Goal: Navigation & Orientation: Find specific page/section

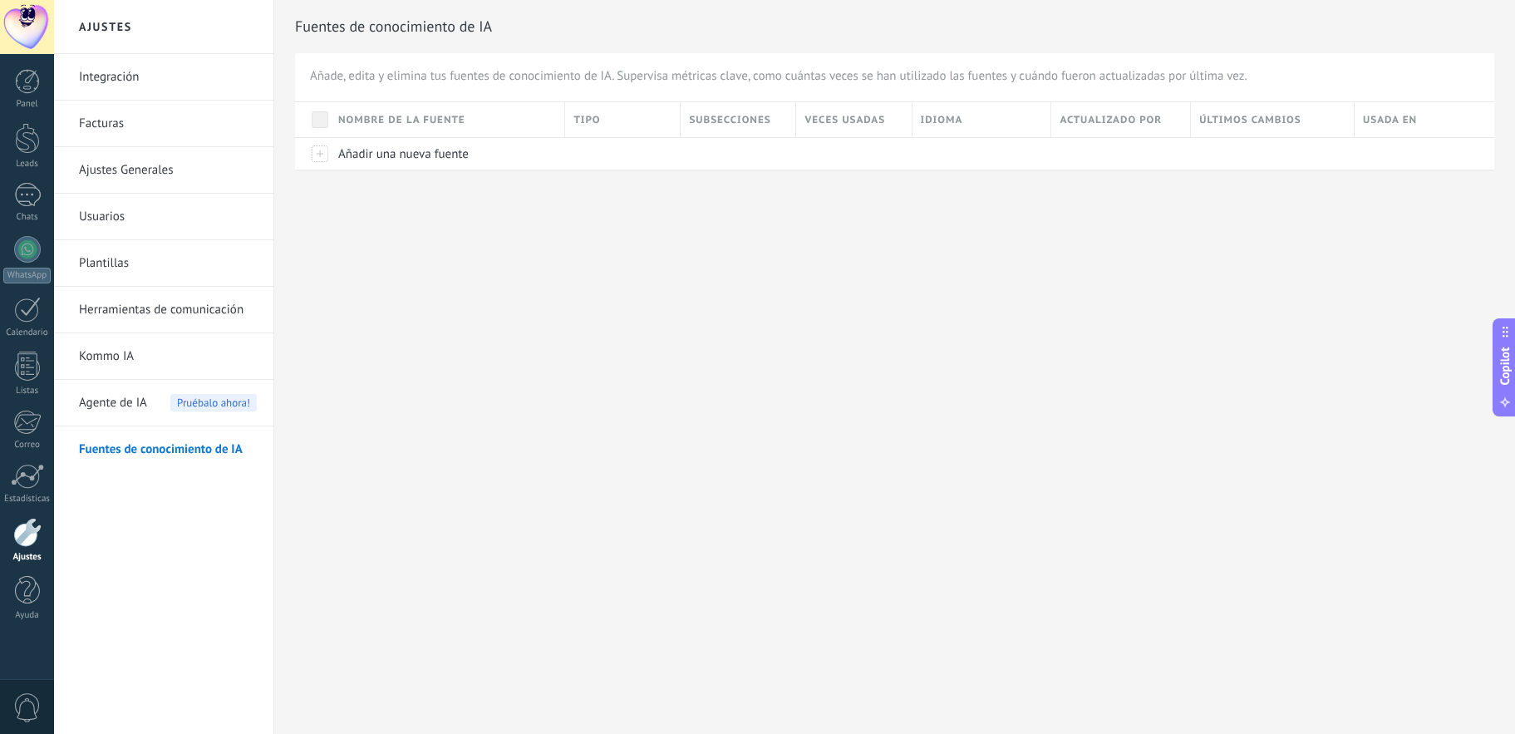
click at [490, 324] on div "Ajustes Integración Facturas Ajustes Generales Usuarios Plantillas Herramientas…" at bounding box center [784, 367] width 1461 height 734
click at [30, 86] on div at bounding box center [27, 81] width 25 height 25
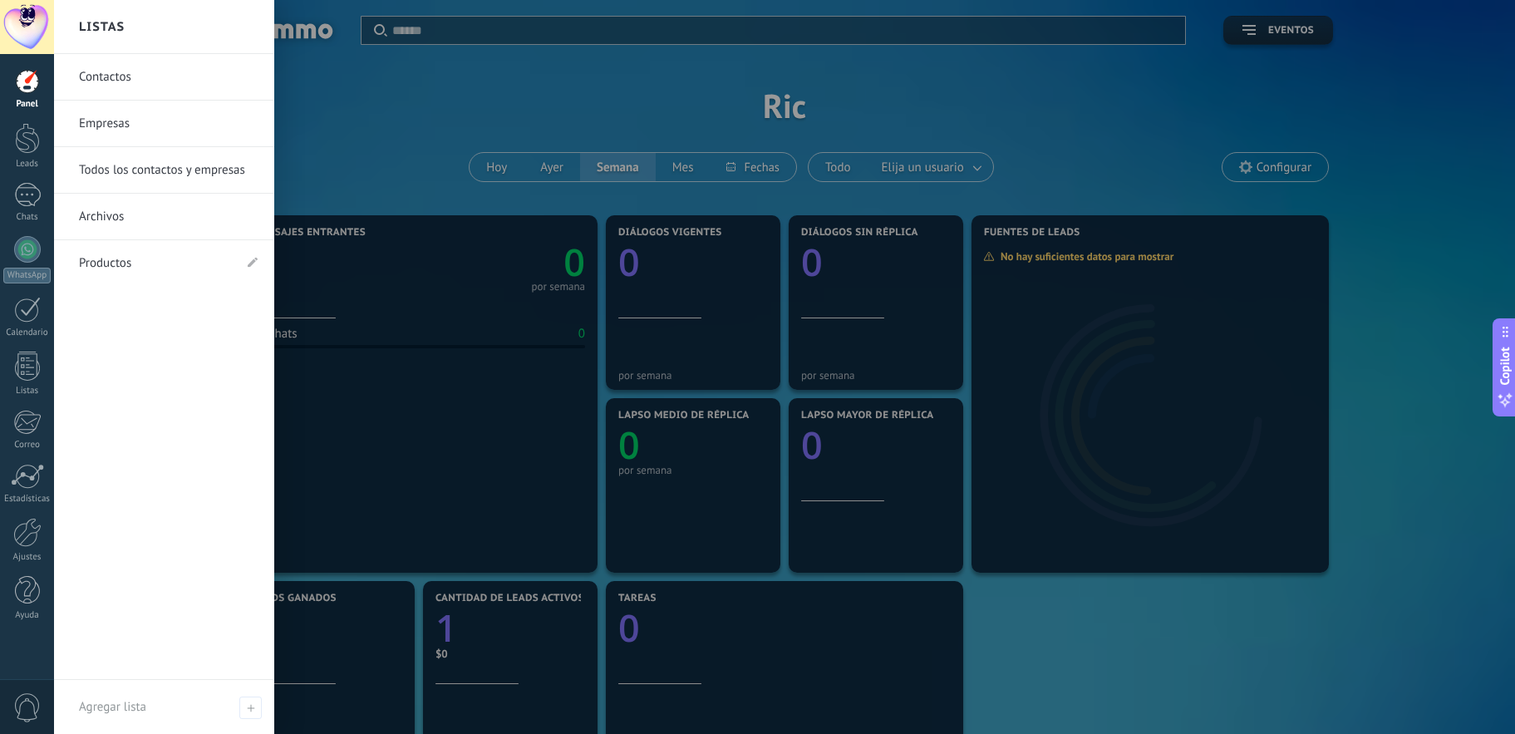
click at [108, 268] on link "Productos" at bounding box center [156, 263] width 154 height 47
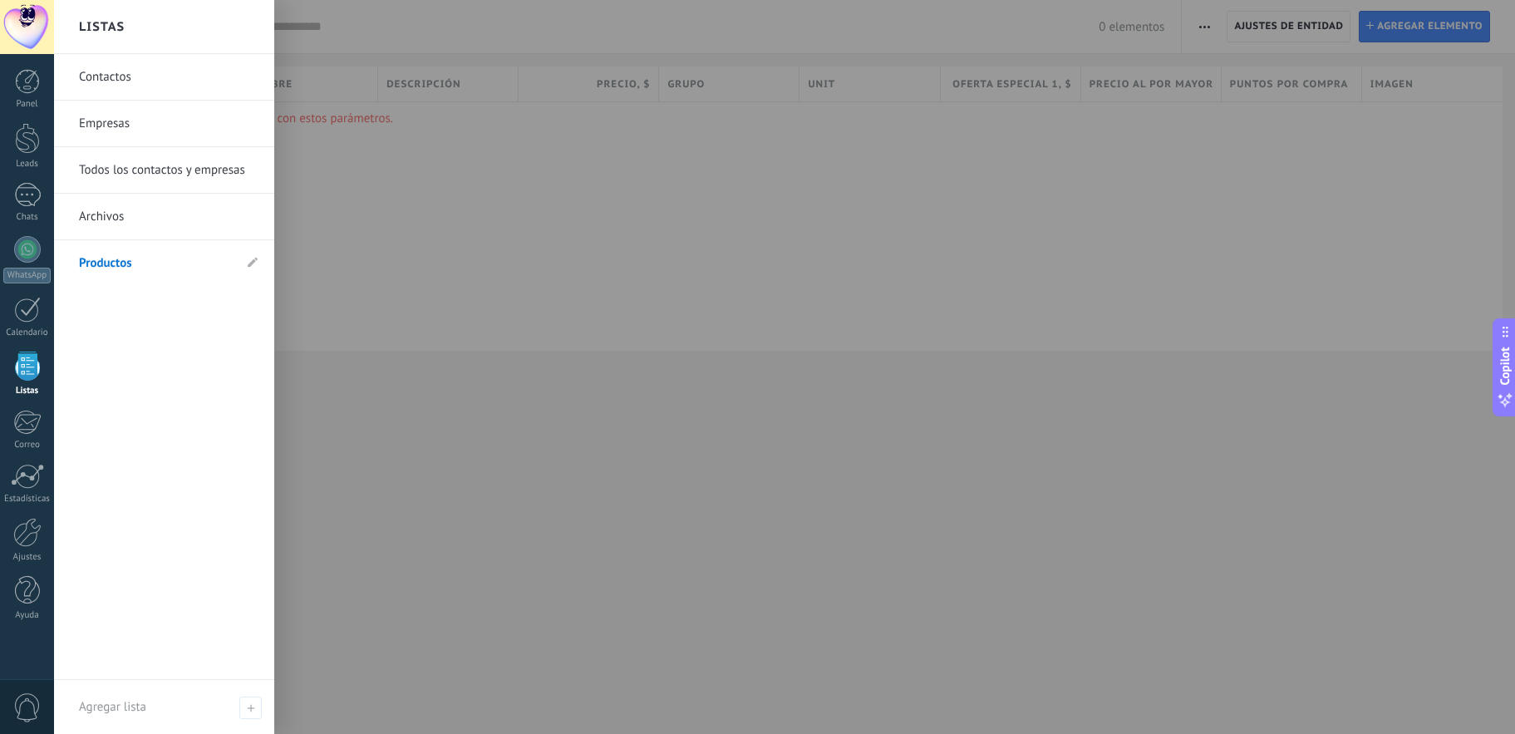
click at [25, 375] on div at bounding box center [27, 365] width 25 height 29
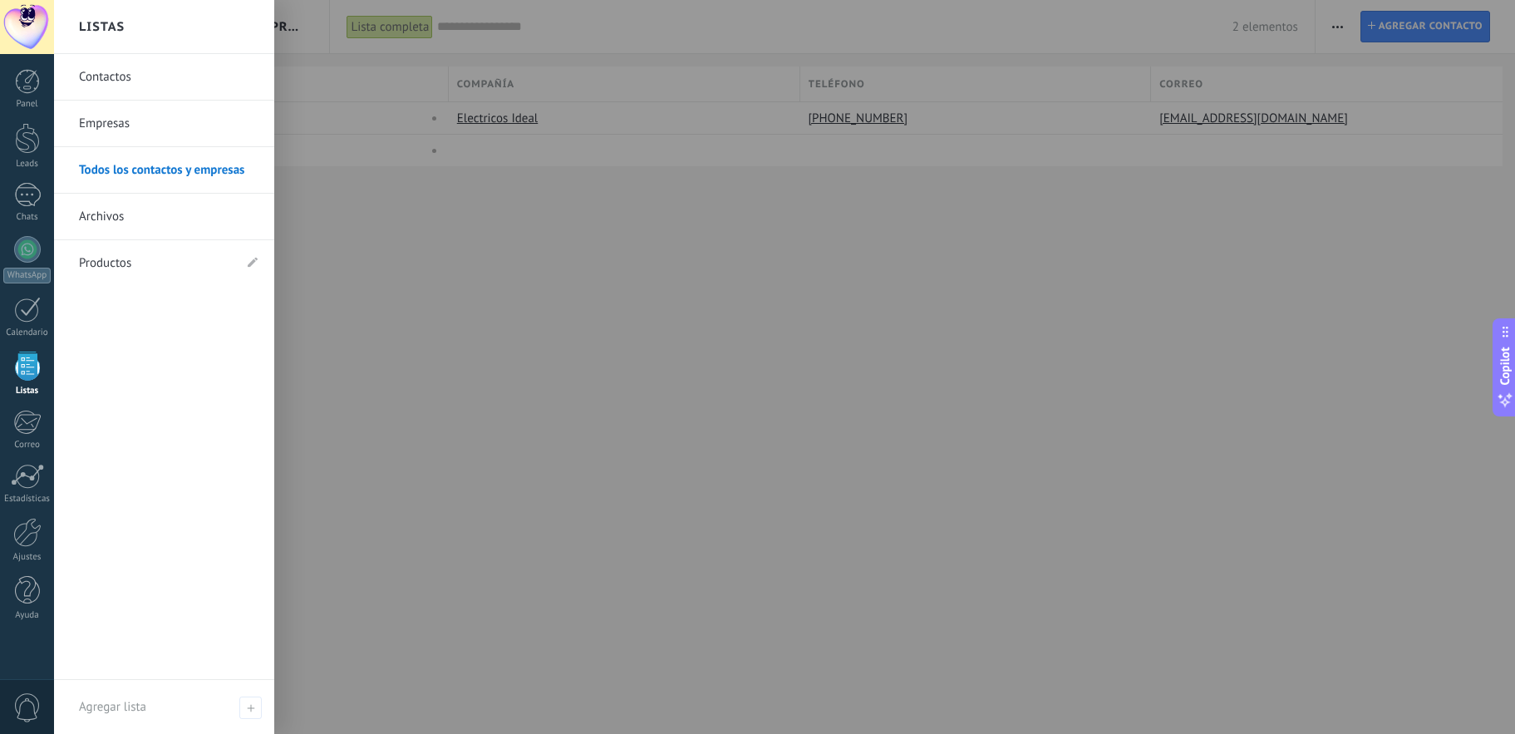
click at [113, 124] on link "Empresas" at bounding box center [168, 124] width 179 height 47
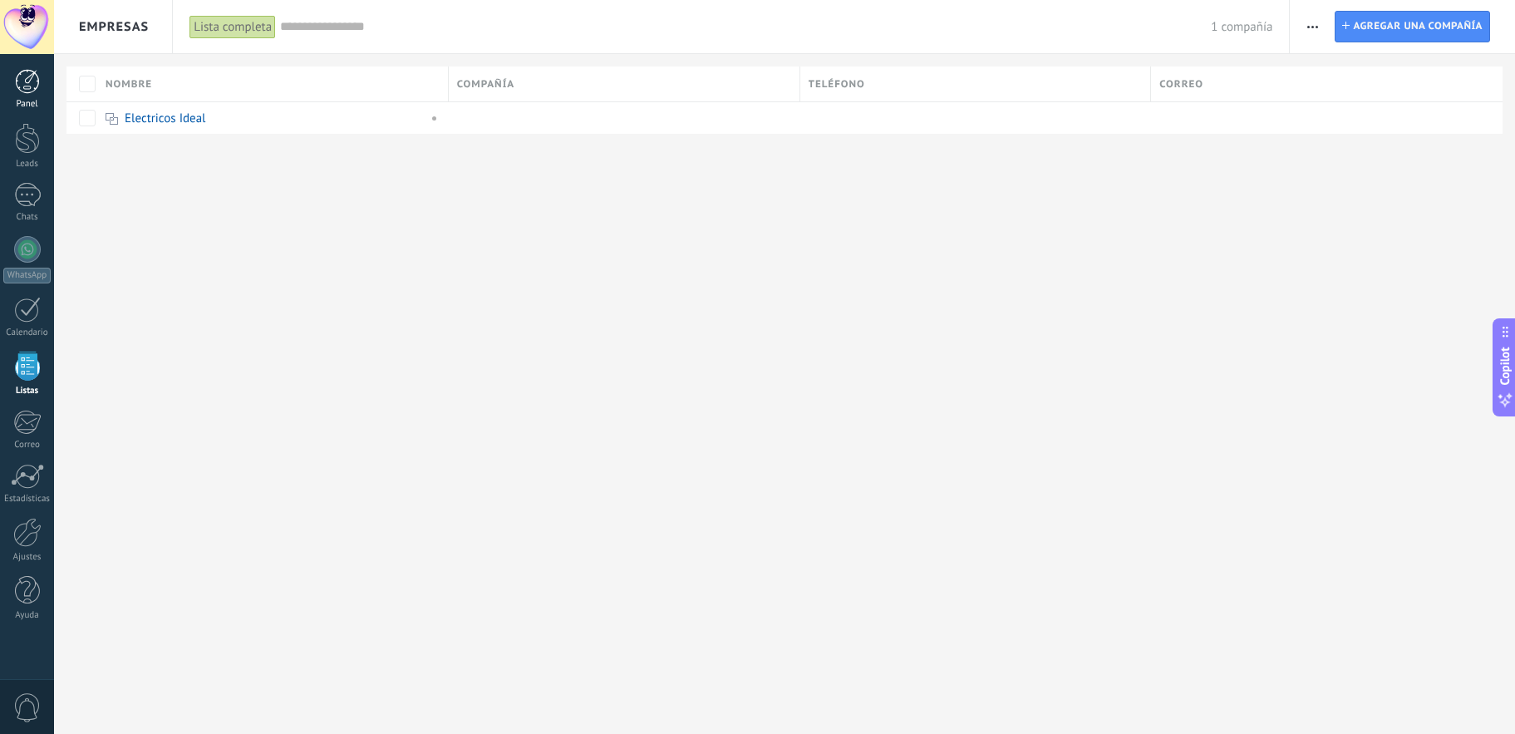
click at [26, 87] on div at bounding box center [27, 81] width 25 height 25
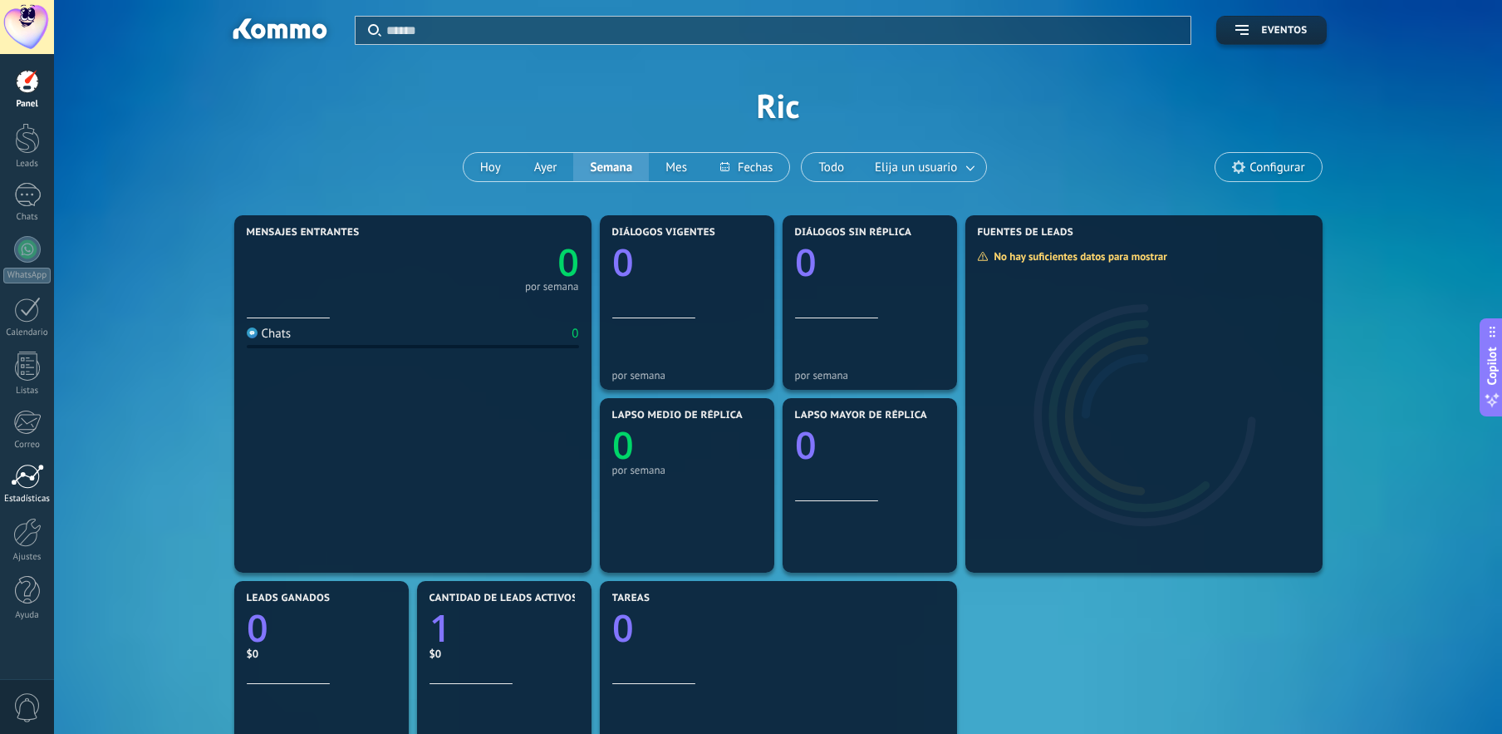
click at [24, 474] on div at bounding box center [27, 476] width 33 height 25
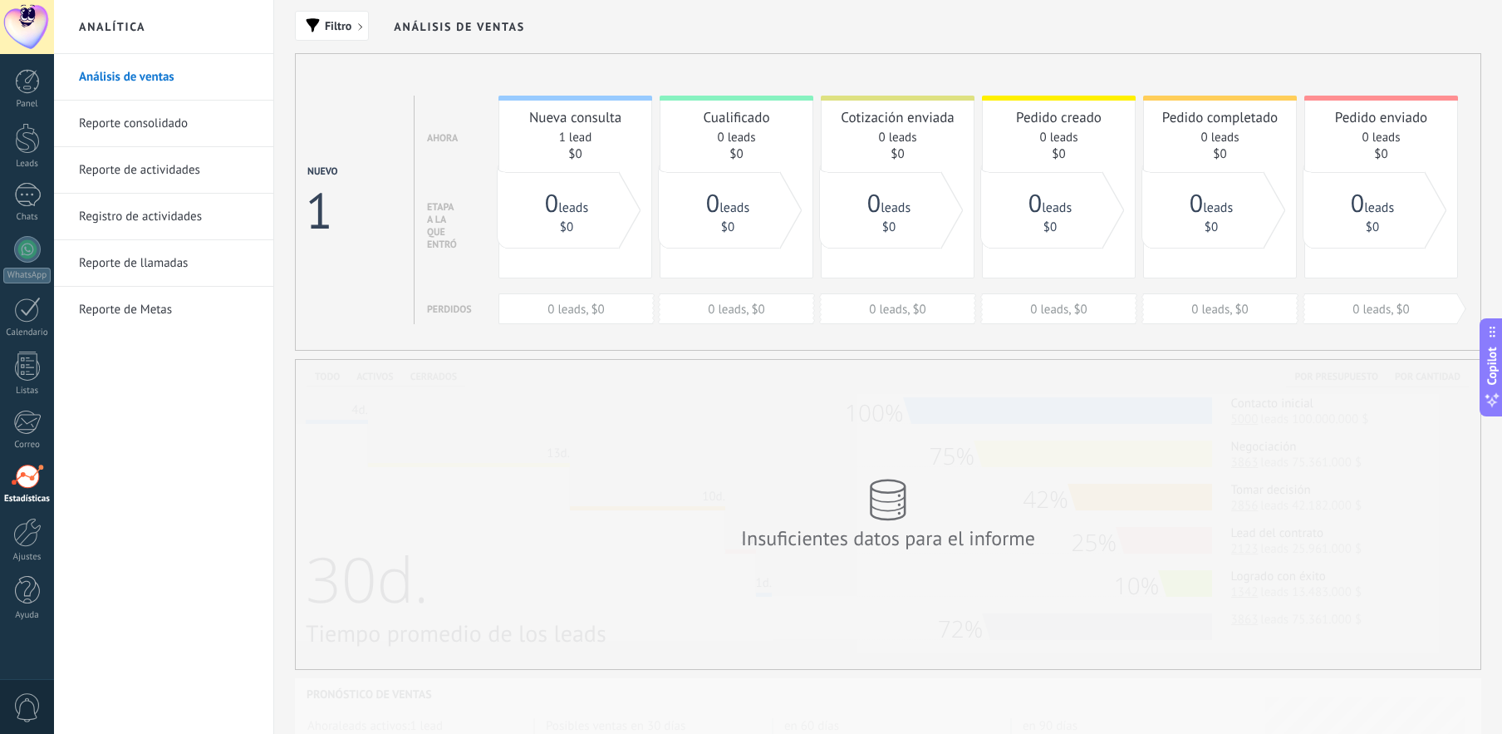
click at [23, 710] on span "0" at bounding box center [27, 707] width 28 height 29
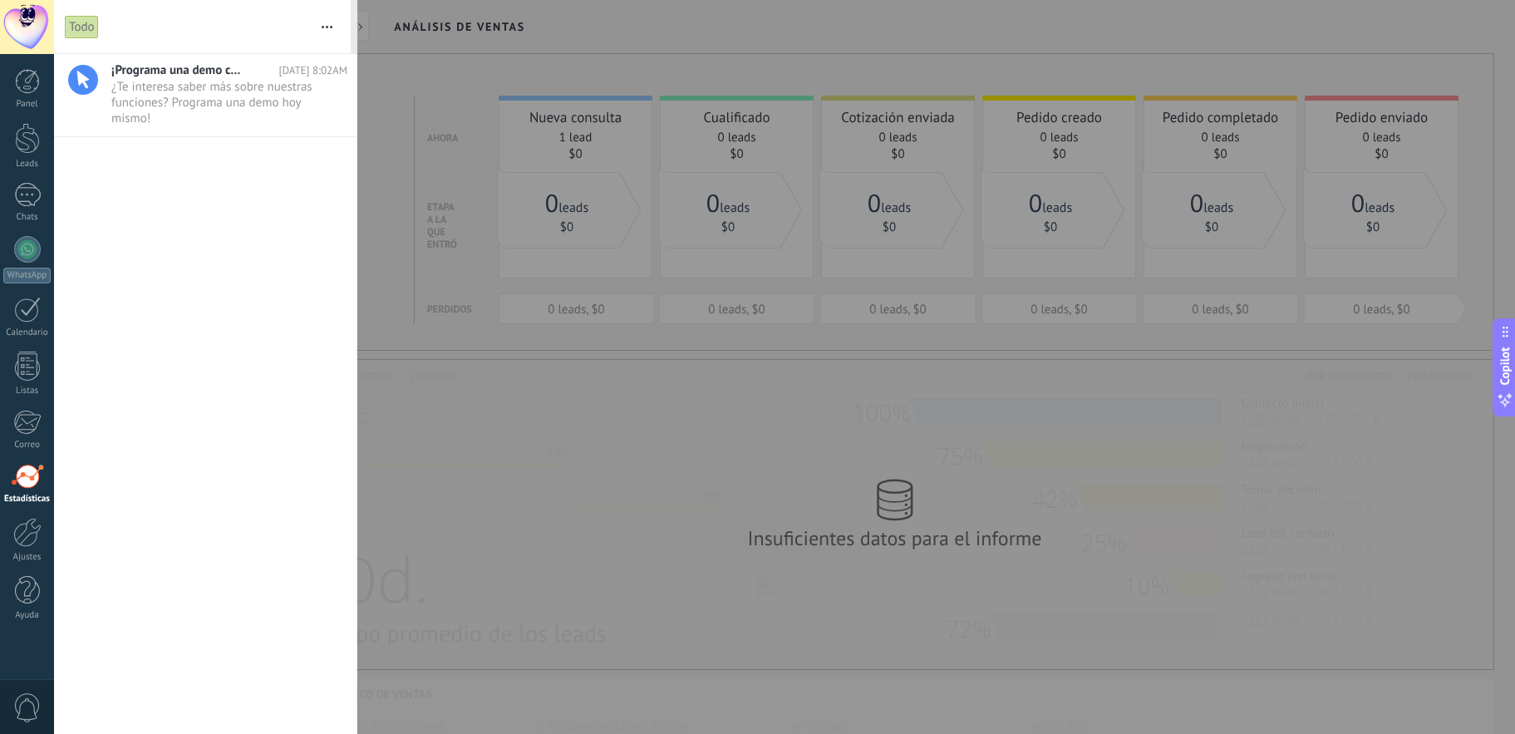
click at [23, 710] on span "0" at bounding box center [27, 707] width 28 height 29
